Goal: Information Seeking & Learning: Learn about a topic

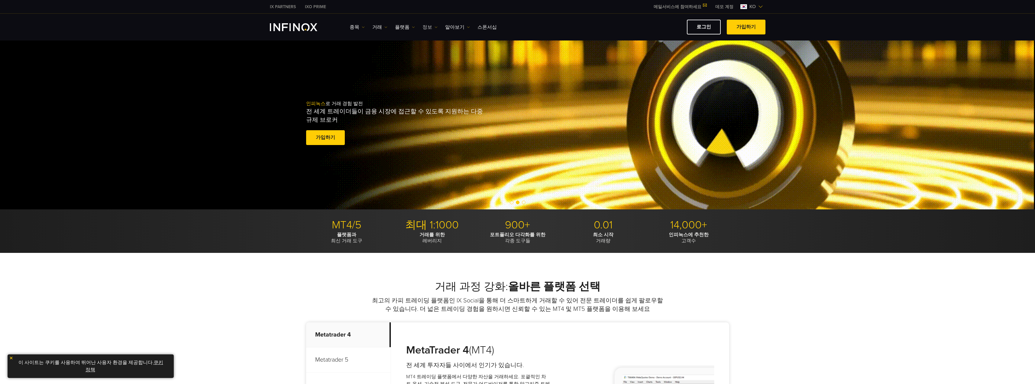
click at [422, 28] on link "정보" at bounding box center [429, 27] width 15 height 7
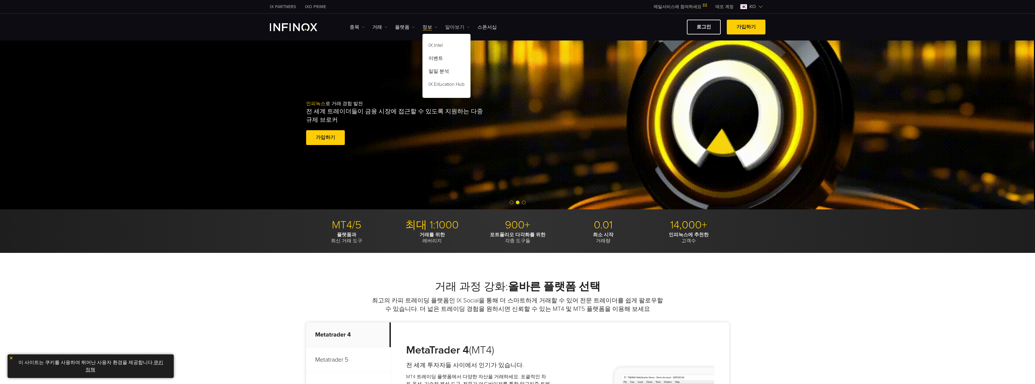
click at [451, 29] on link "알아보기" at bounding box center [457, 27] width 25 height 7
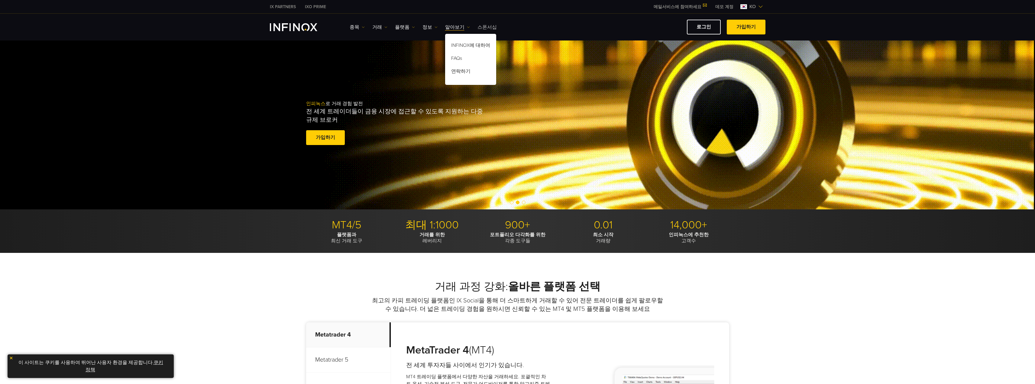
click at [479, 25] on link "스폰서십" at bounding box center [486, 27] width 19 height 7
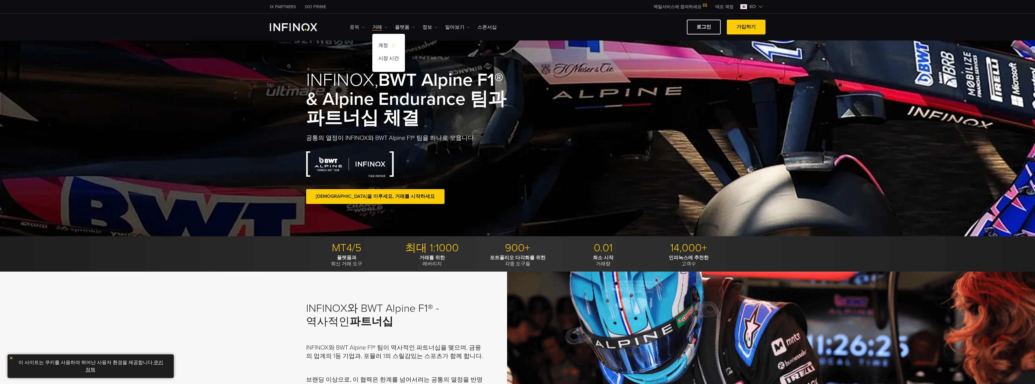
click at [351, 26] on link "종목" at bounding box center [357, 27] width 15 height 7
click at [363, 45] on link "종목" at bounding box center [366, 46] width 33 height 13
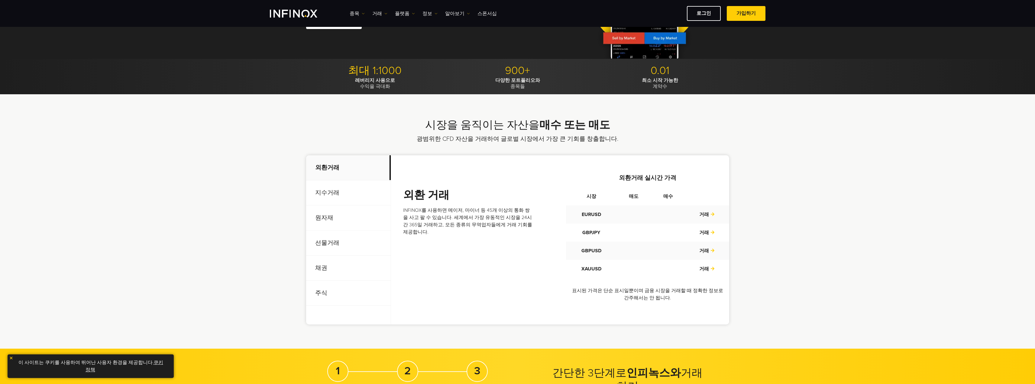
scroll to position [121, 0]
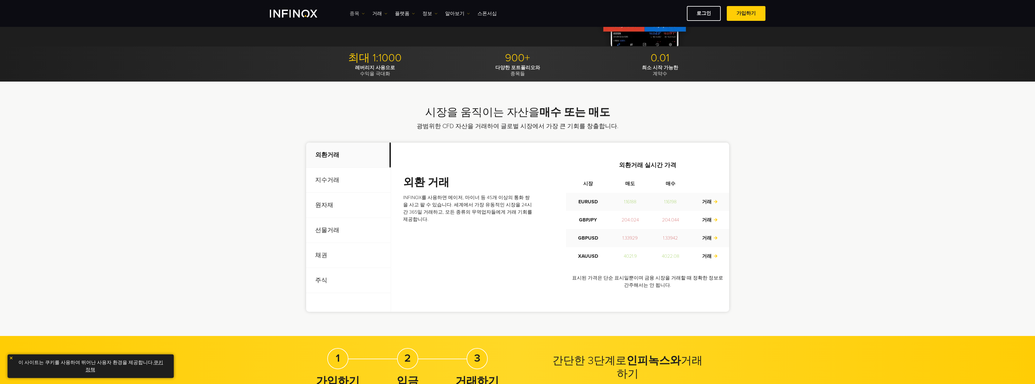
click at [353, 16] on link "종목" at bounding box center [357, 13] width 15 height 7
click at [364, 46] on link "상품 정보" at bounding box center [366, 45] width 33 height 13
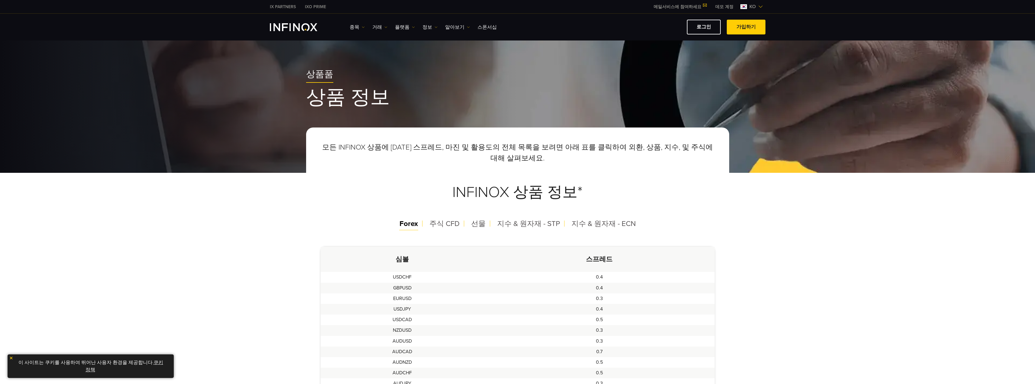
drag, startPoint x: 450, startPoint y: 222, endPoint x: 415, endPoint y: 223, distance: 36.0
click at [450, 222] on span "주식 CFD" at bounding box center [444, 223] width 30 height 9
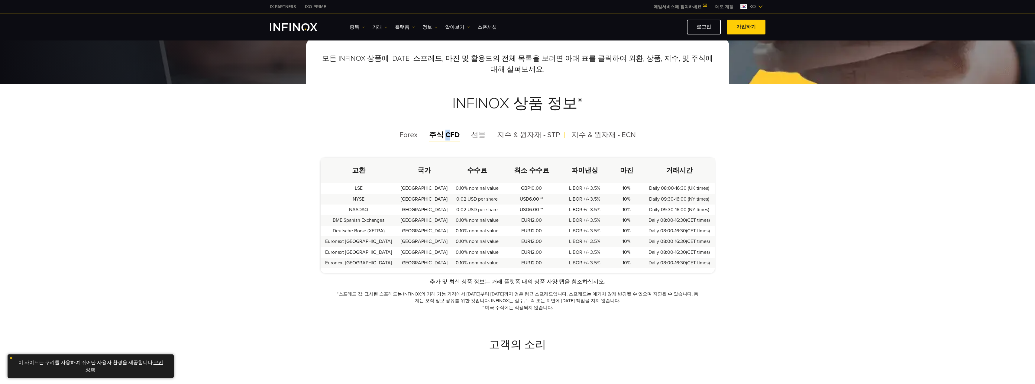
scroll to position [91, 0]
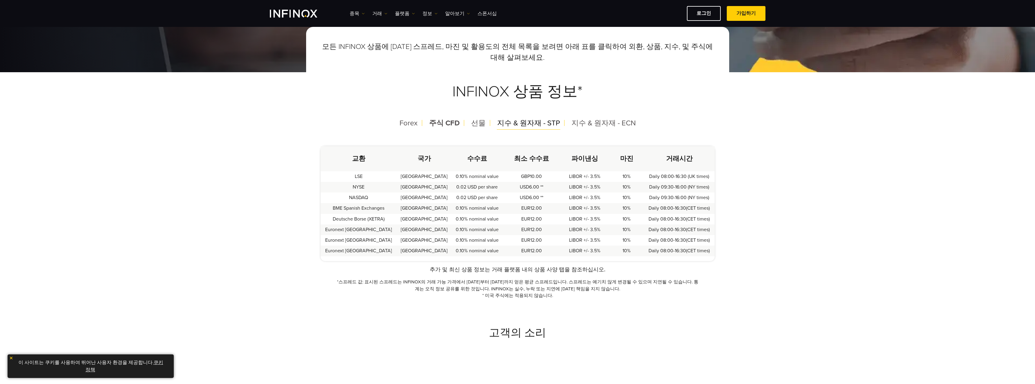
click at [524, 127] on span "지수 & 원자재 - STP" at bounding box center [528, 123] width 63 height 9
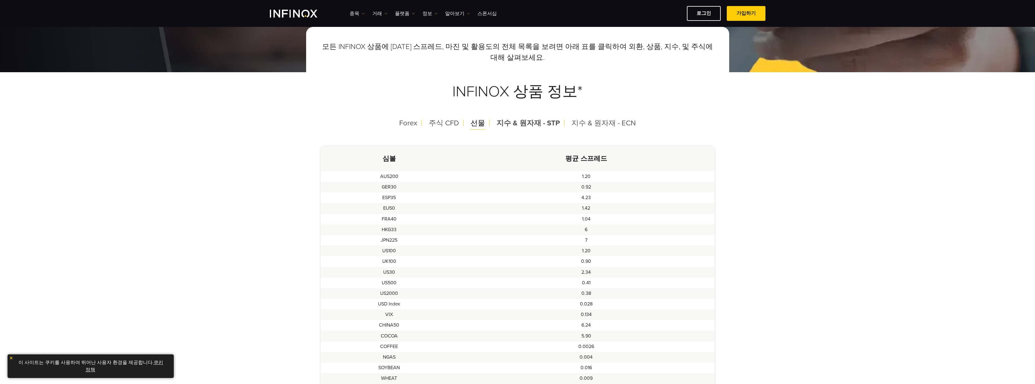
click at [487, 124] on div "선물" at bounding box center [478, 123] width 24 height 16
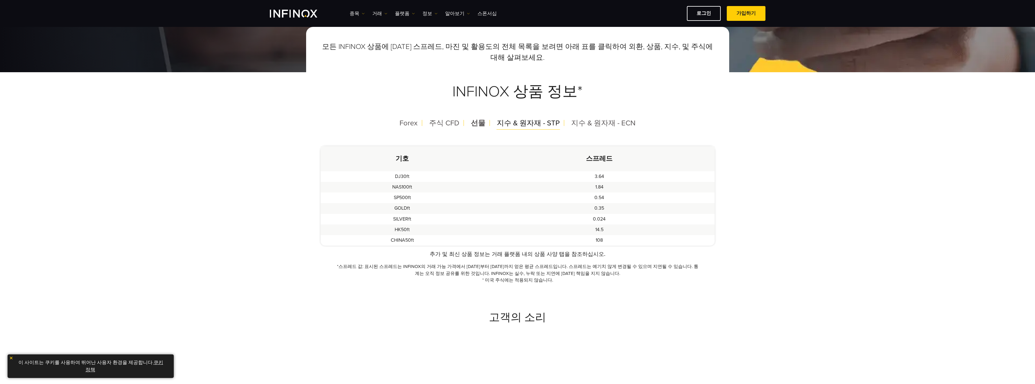
click at [539, 125] on span "지수 & 원자재 - STP" at bounding box center [528, 123] width 63 height 9
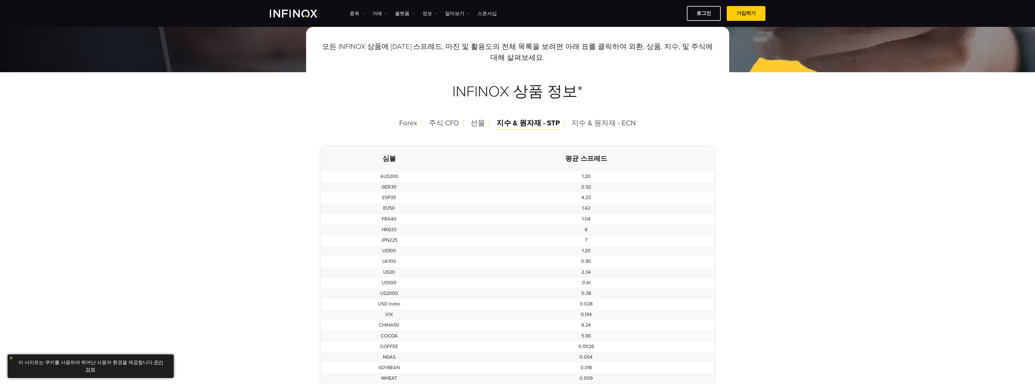
scroll to position [0, 0]
click at [602, 128] on div "지수 & 원자재 - ECN" at bounding box center [603, 123] width 74 height 16
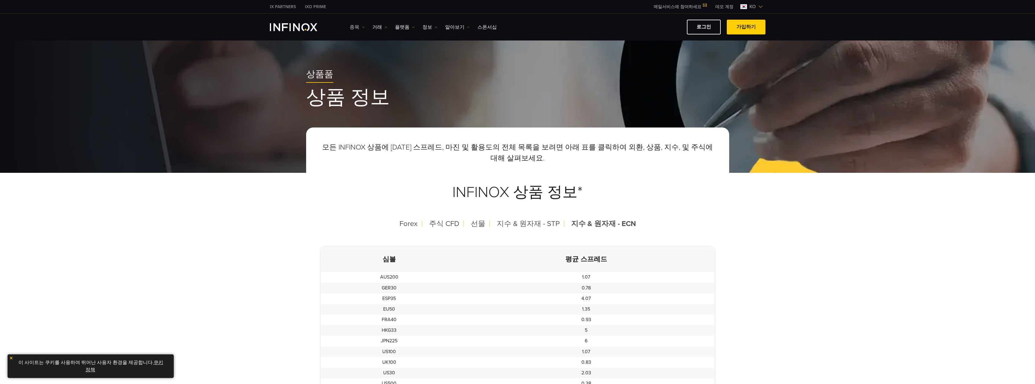
click at [355, 26] on link "종목" at bounding box center [357, 27] width 15 height 7
click at [363, 43] on link "종목" at bounding box center [366, 46] width 33 height 13
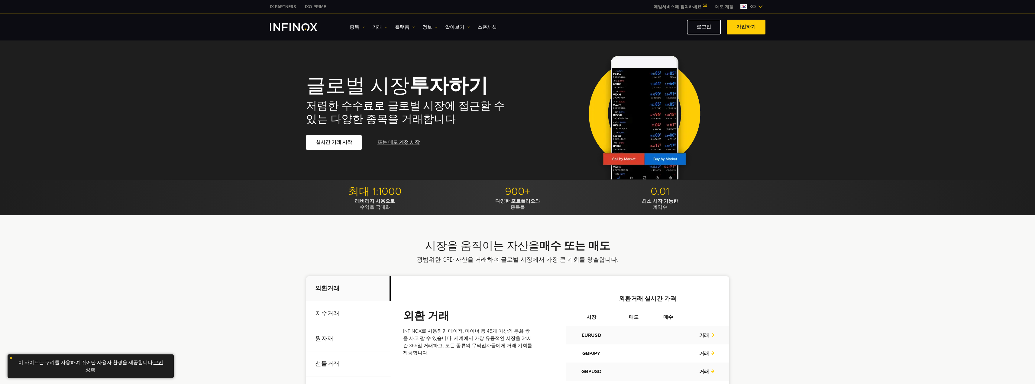
scroll to position [181, 0]
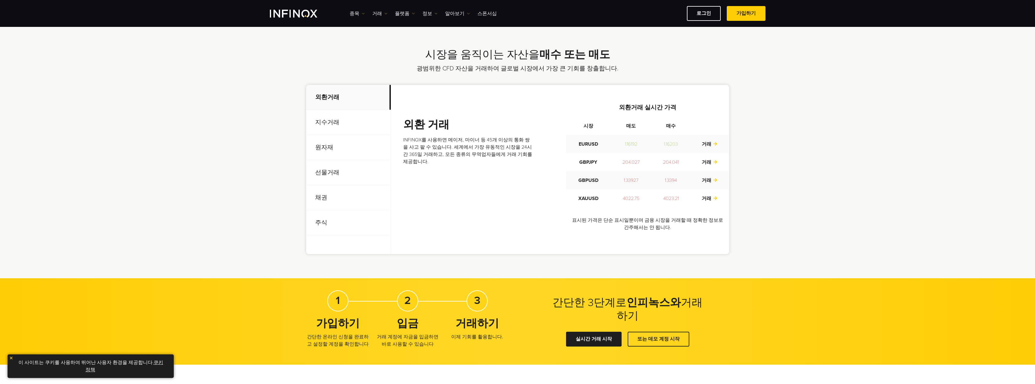
click at [340, 123] on p "지수거래" at bounding box center [348, 122] width 85 height 25
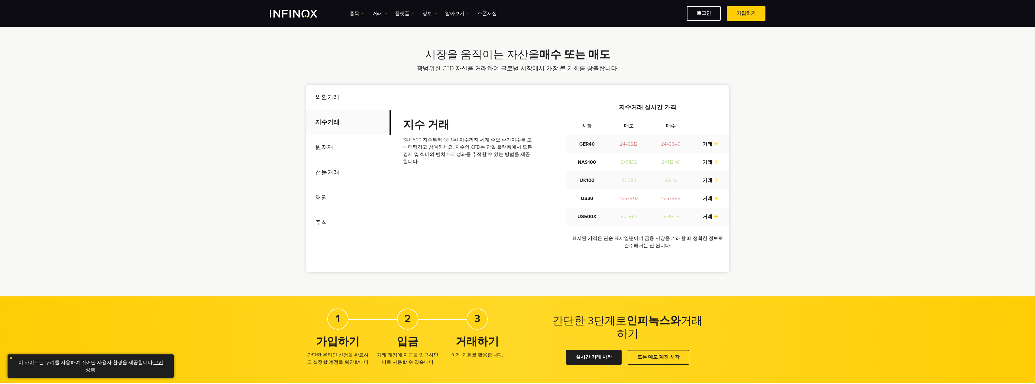
click at [326, 152] on p "원자재" at bounding box center [348, 147] width 85 height 25
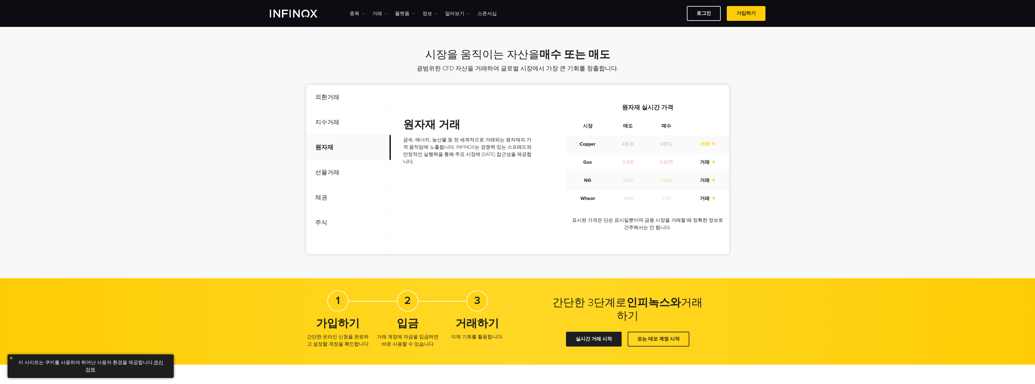
click at [708, 144] on link "거래" at bounding box center [708, 144] width 16 height 6
